Goal: Information Seeking & Learning: Learn about a topic

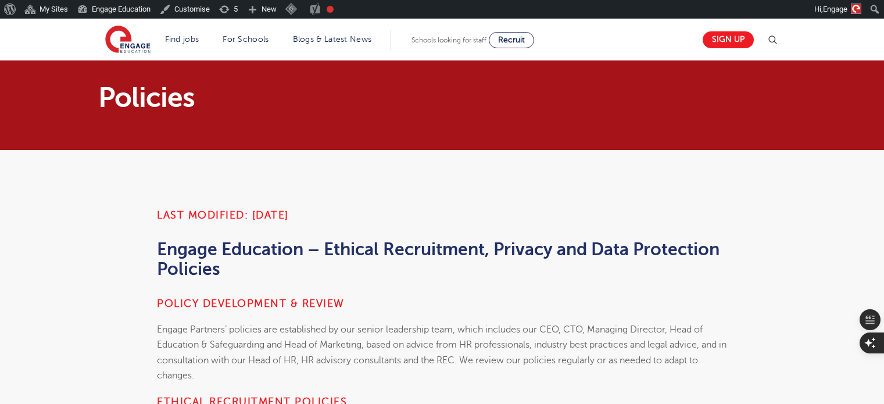
scroll to position [348, 0]
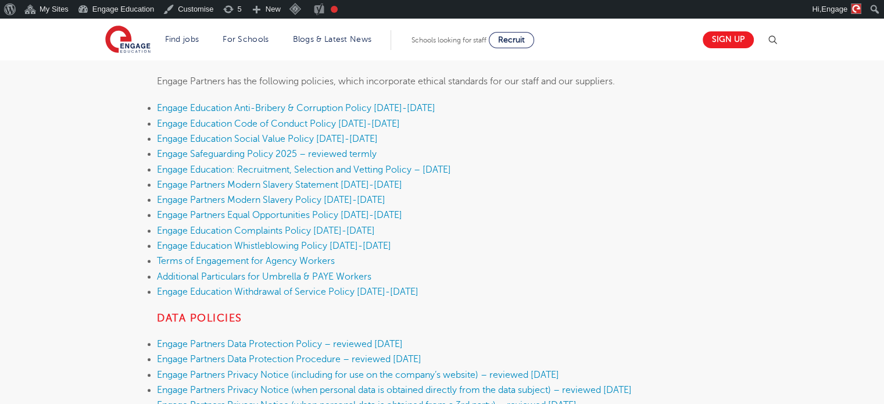
scroll to position [346, 0]
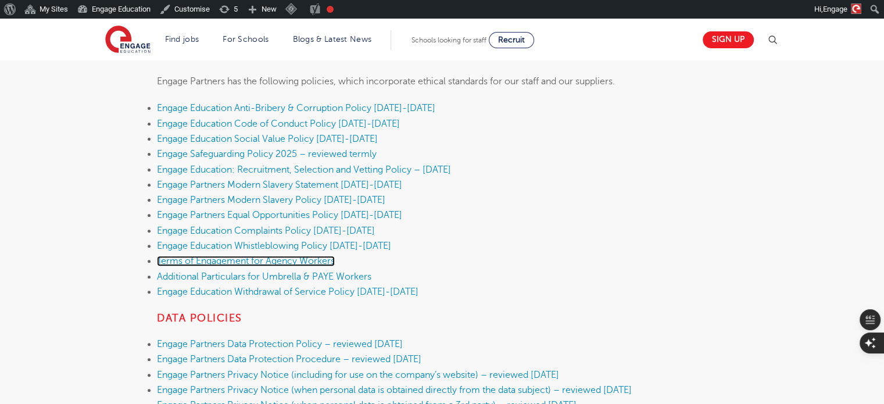
click at [295, 264] on link "Terms of Engagement for Agency Workers" at bounding box center [246, 261] width 178 height 10
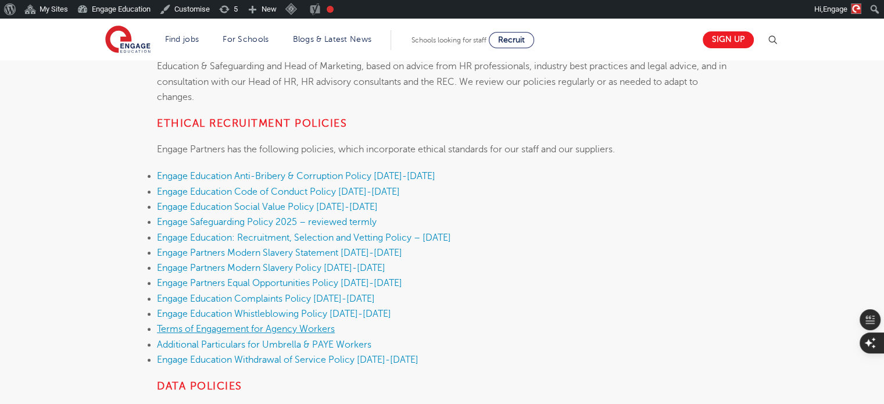
scroll to position [278, 0]
click at [300, 332] on link "Terms of Engagement for Agency Workers" at bounding box center [246, 329] width 178 height 10
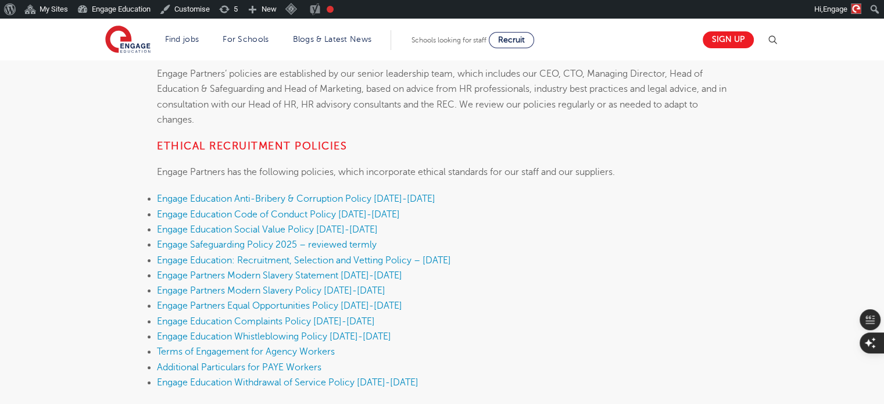
scroll to position [396, 0]
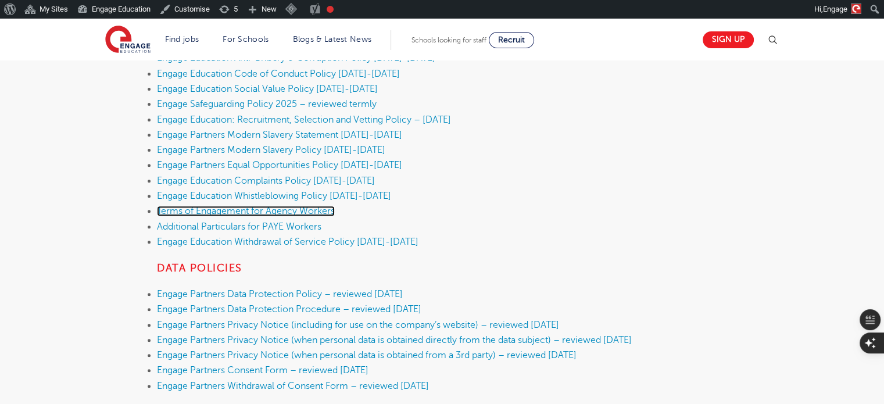
click at [308, 207] on link "Terms of Engagement for Agency Workers" at bounding box center [246, 211] width 178 height 10
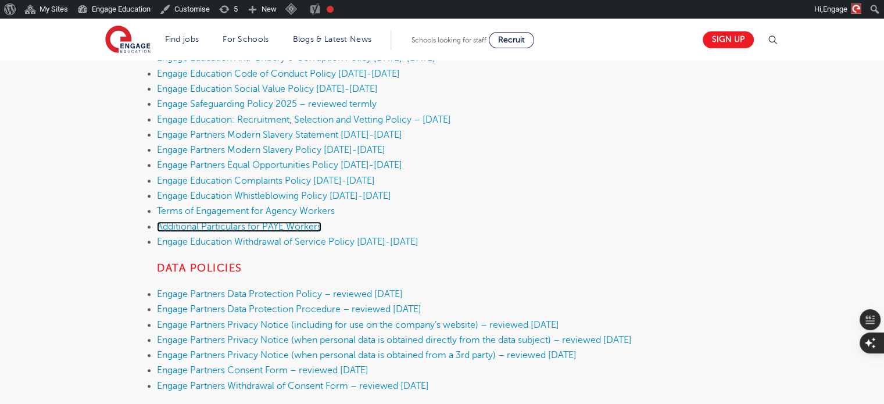
click at [261, 226] on link "Additional Particulars for PAYE Workers" at bounding box center [239, 226] width 164 height 10
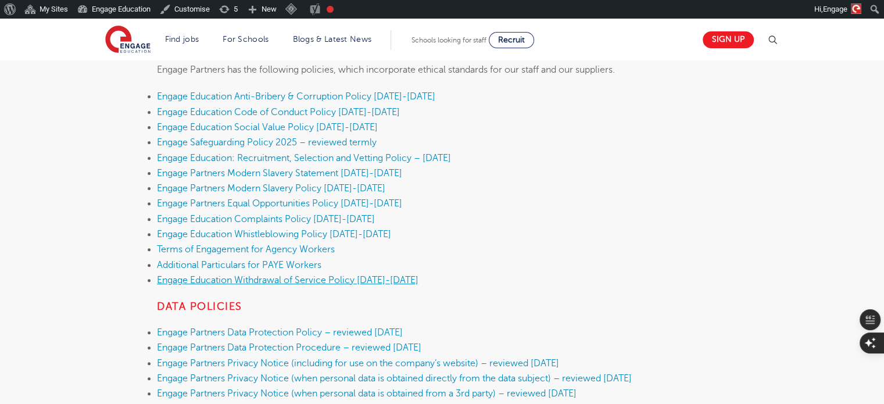
scroll to position [345, 0]
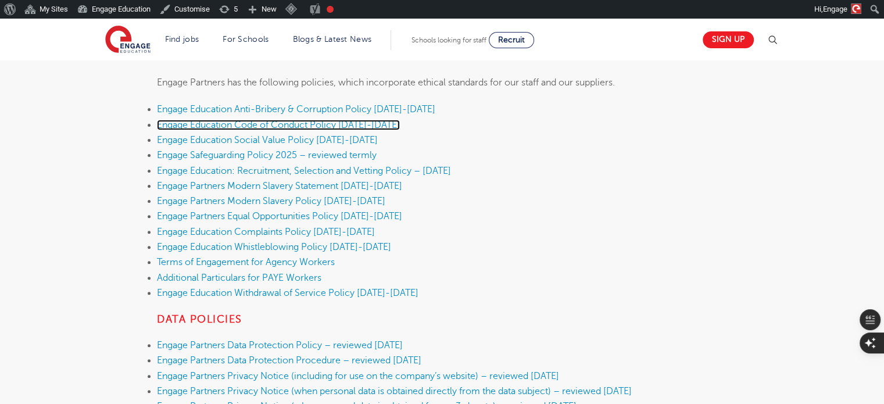
click at [287, 126] on link "Engage Education Code of Conduct Policy [DATE]-[DATE]" at bounding box center [278, 125] width 243 height 10
